Goal: Transaction & Acquisition: Purchase product/service

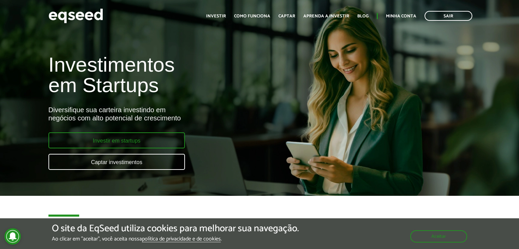
click at [137, 141] on link "Investir em startups" at bounding box center [116, 140] width 136 height 16
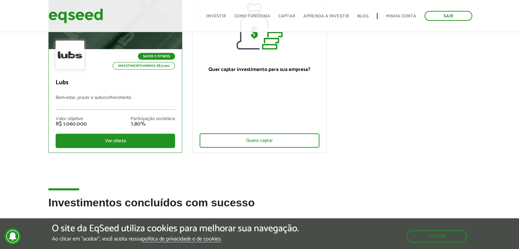
scroll to position [68, 0]
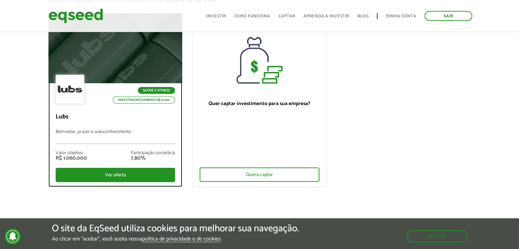
click at [117, 81] on div "Saúde e Fitness Investimento mínimo: R$ 5.000" at bounding box center [116, 90] width 120 height 30
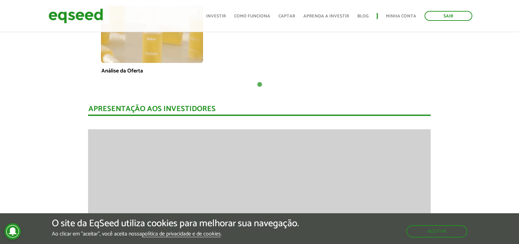
scroll to position [648, 0]
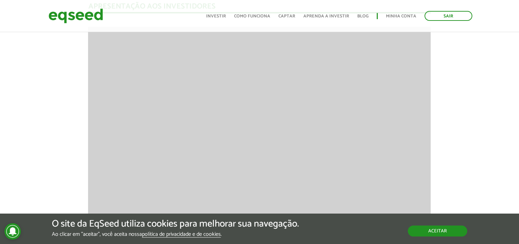
click at [437, 230] on button "Aceitar" at bounding box center [437, 230] width 59 height 11
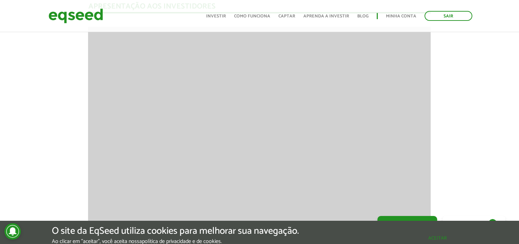
scroll to position [887, 0]
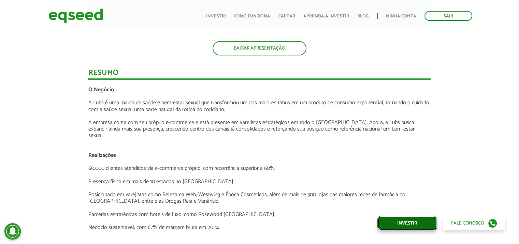
click at [416, 225] on link "Investir" at bounding box center [407, 223] width 60 height 14
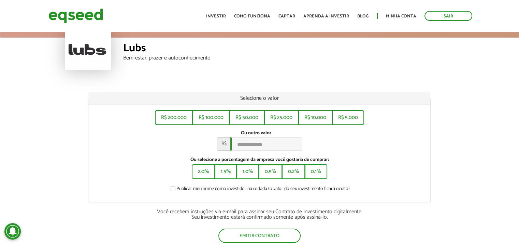
scroll to position [68, 0]
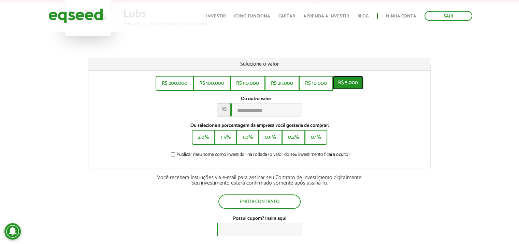
click at [354, 85] on button "R$ 5.000" at bounding box center [348, 83] width 31 height 14
type input "*****"
